Goal: Find specific page/section: Find specific page/section

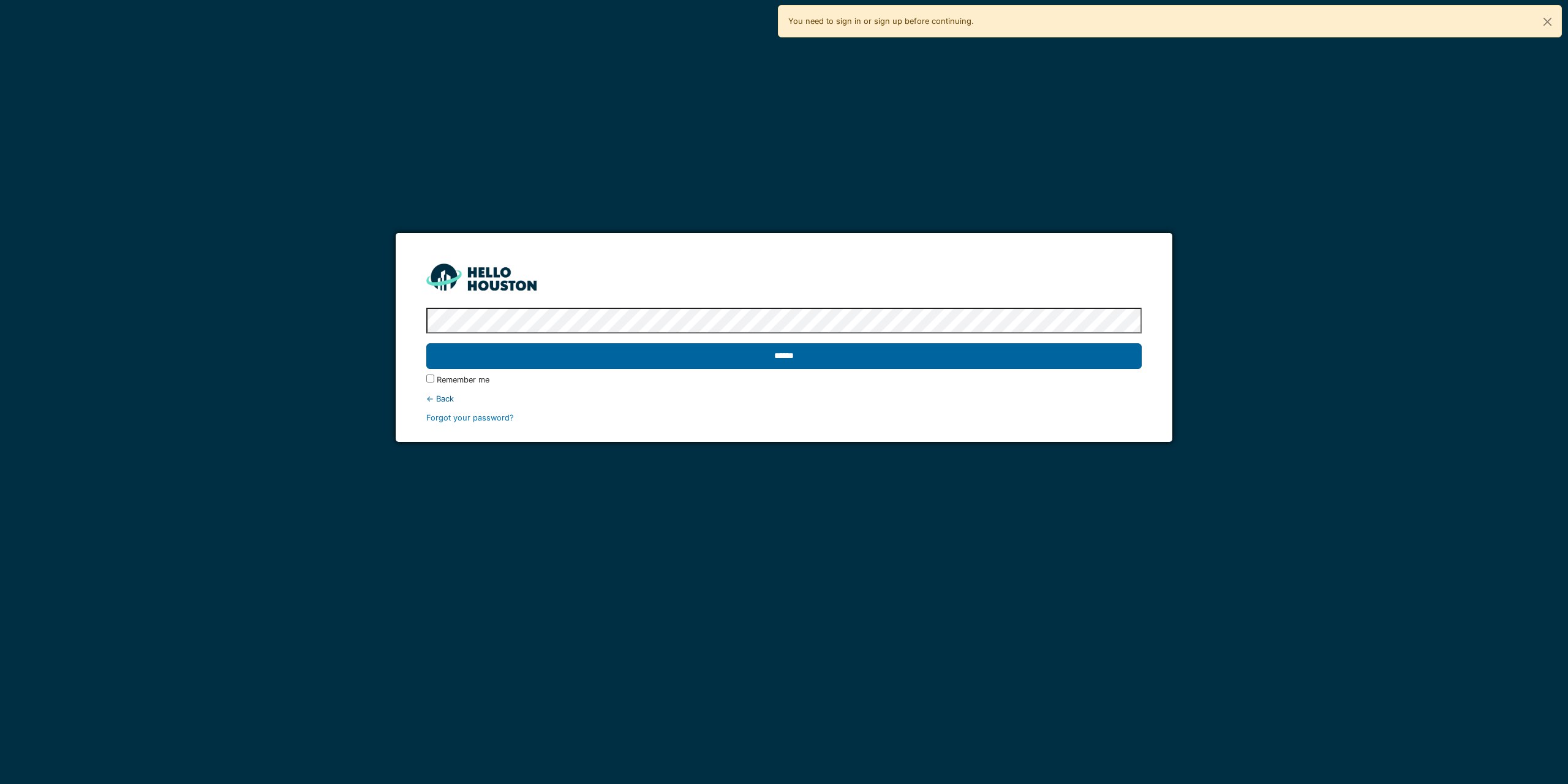
click at [797, 354] on input "******" at bounding box center [784, 355] width 715 height 25
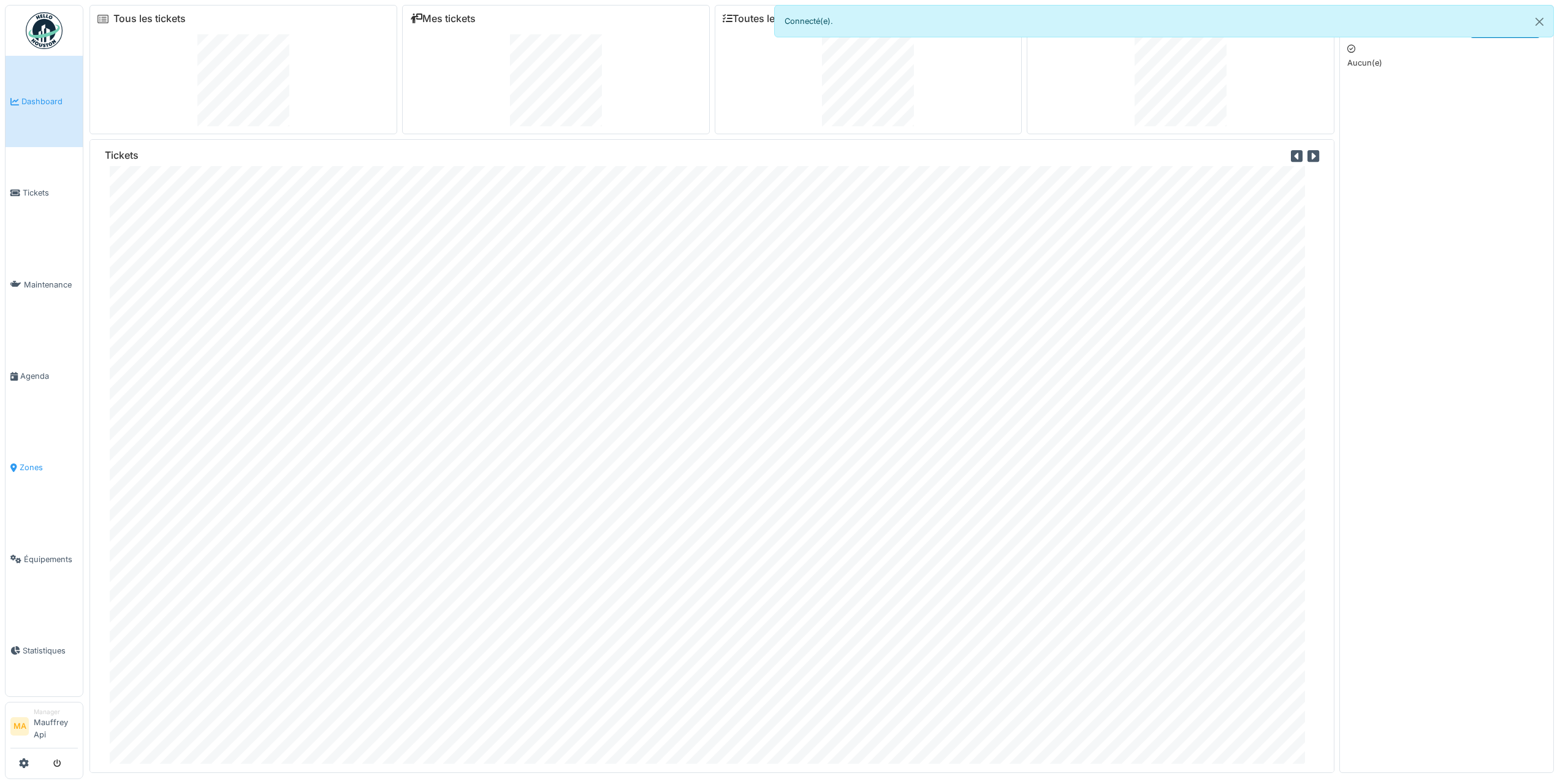
click at [16, 467] on icon at bounding box center [13, 468] width 7 height 9
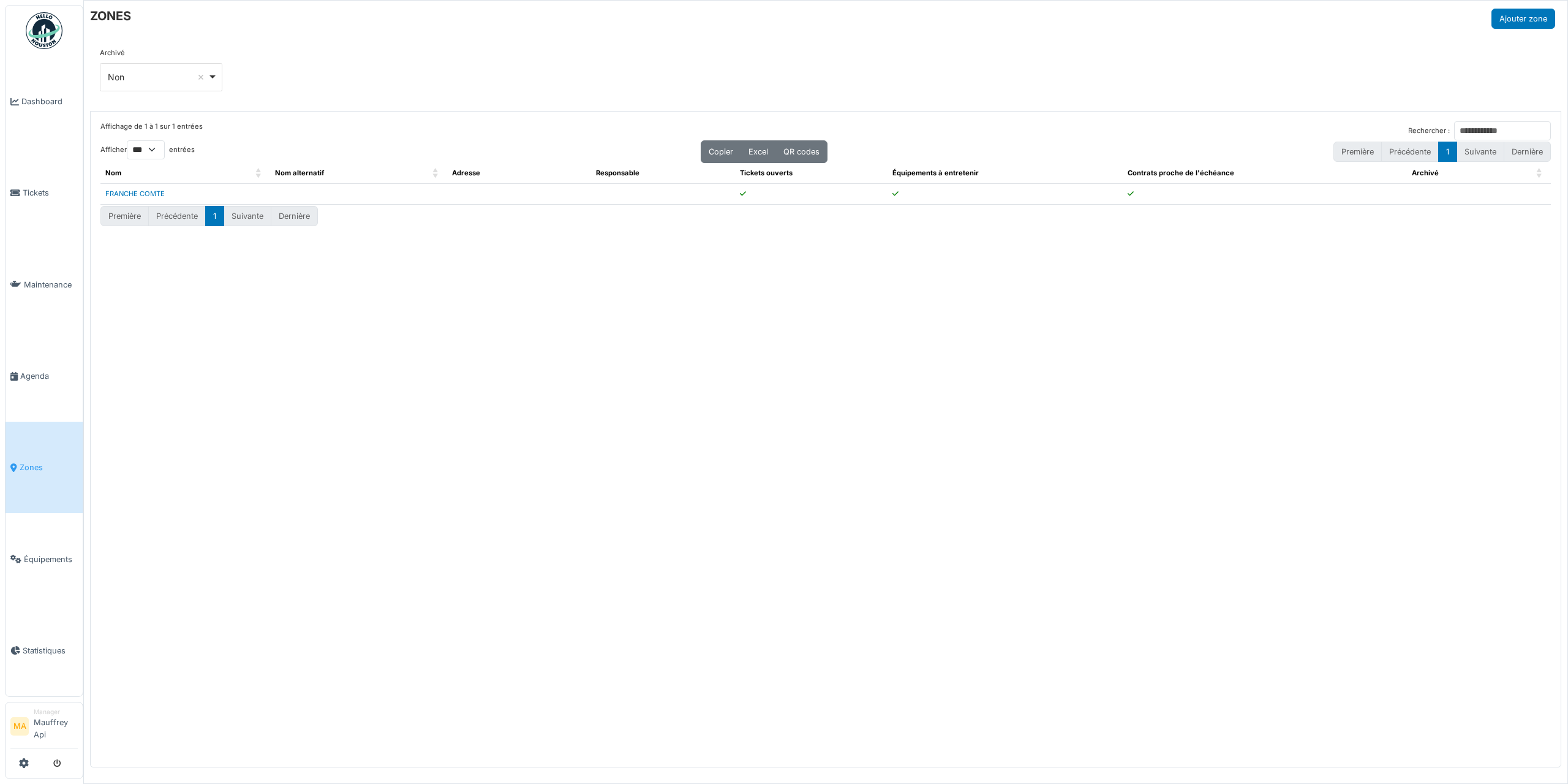
select select "***"
click at [20, 567] on link "Équipements" at bounding box center [44, 559] width 77 height 92
